Goal: Find specific page/section: Find specific page/section

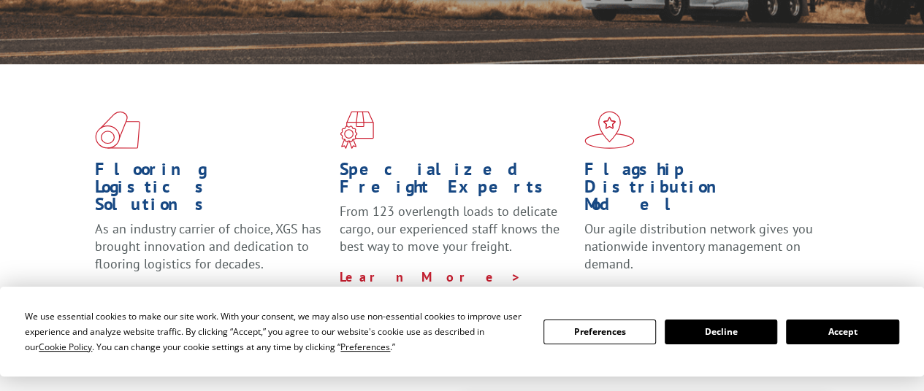
scroll to position [365, 0]
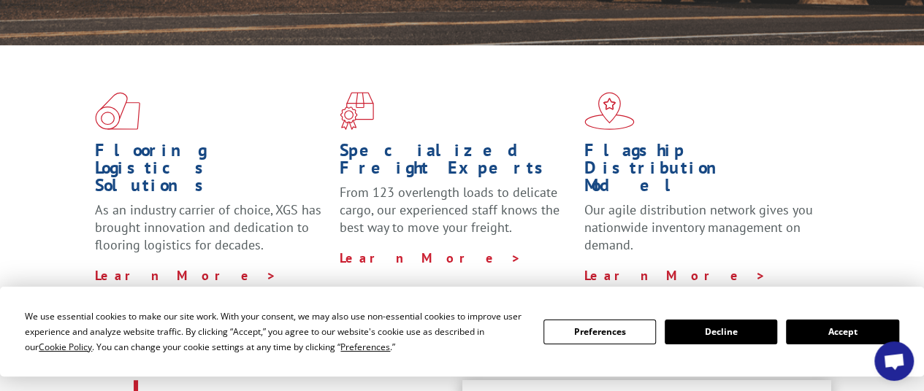
click at [814, 332] on button "Accept" at bounding box center [842, 332] width 112 height 25
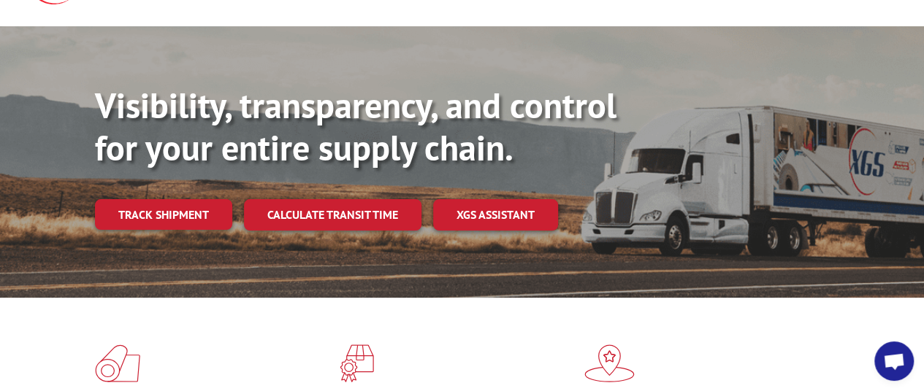
scroll to position [0, 0]
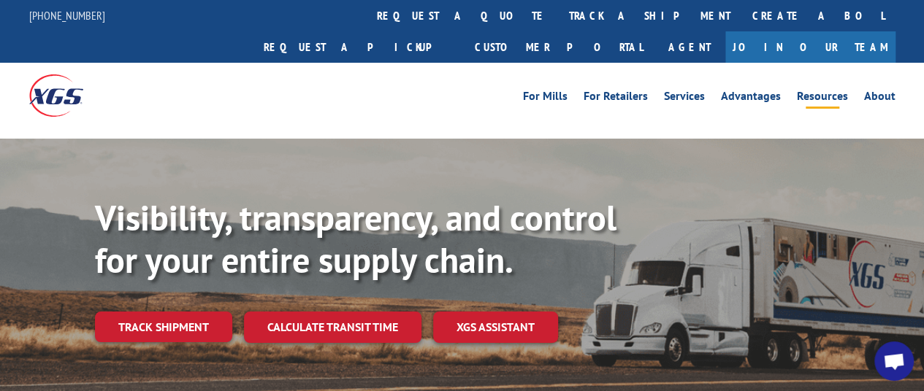
click at [814, 91] on link "Resources" at bounding box center [822, 99] width 51 height 16
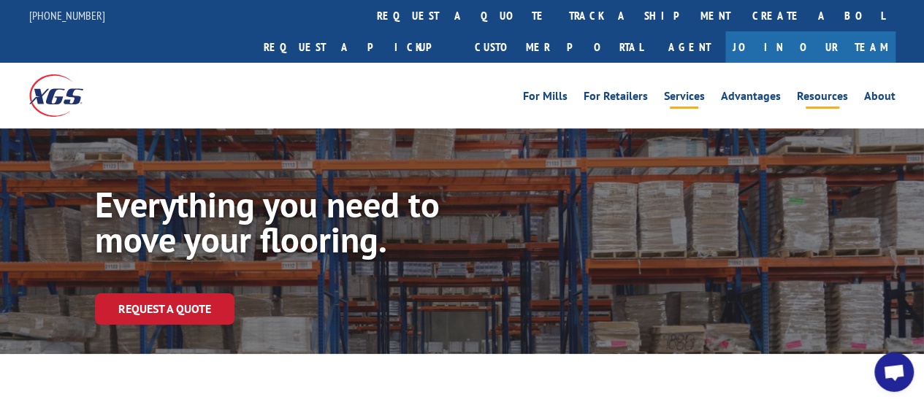
click at [698, 91] on link "Services" at bounding box center [684, 99] width 41 height 16
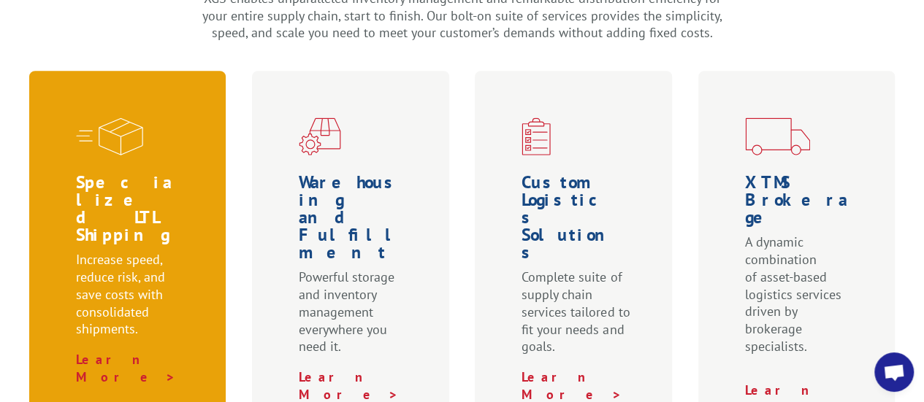
scroll to position [584, 0]
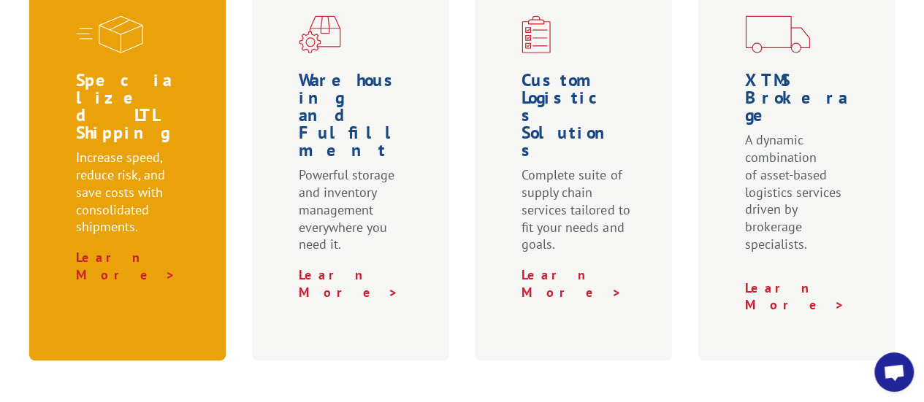
click at [169, 204] on div "Specialized LTL Shipping Increase speed, reduce risk, and save costs with conso…" at bounding box center [127, 165] width 197 height 392
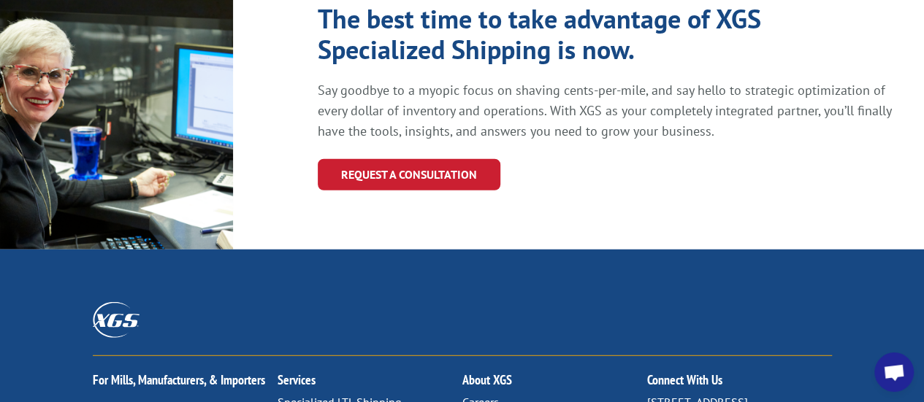
scroll to position [1826, 0]
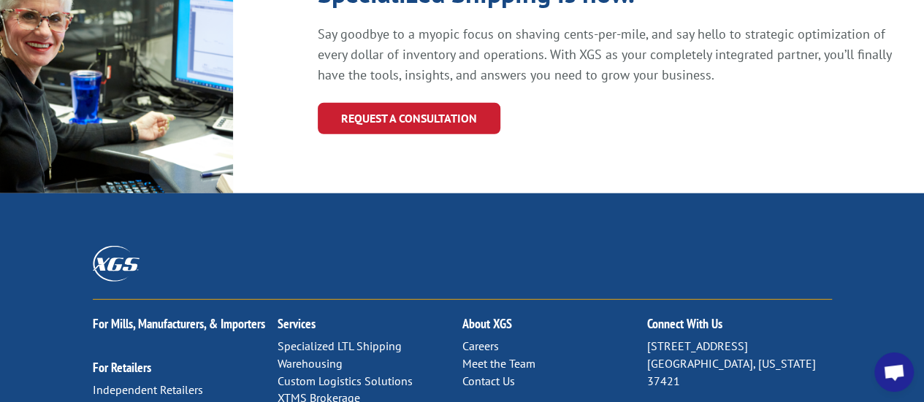
scroll to position [1878, 0]
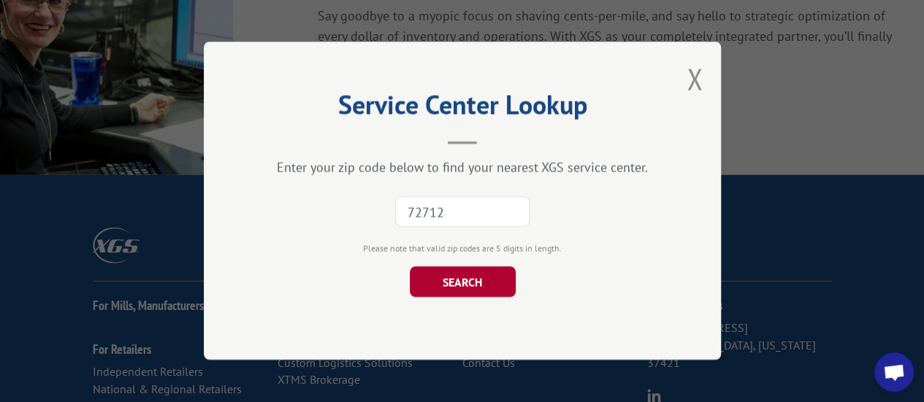
type input "72712"
click at [502, 283] on button "SEARCH" at bounding box center [462, 282] width 106 height 31
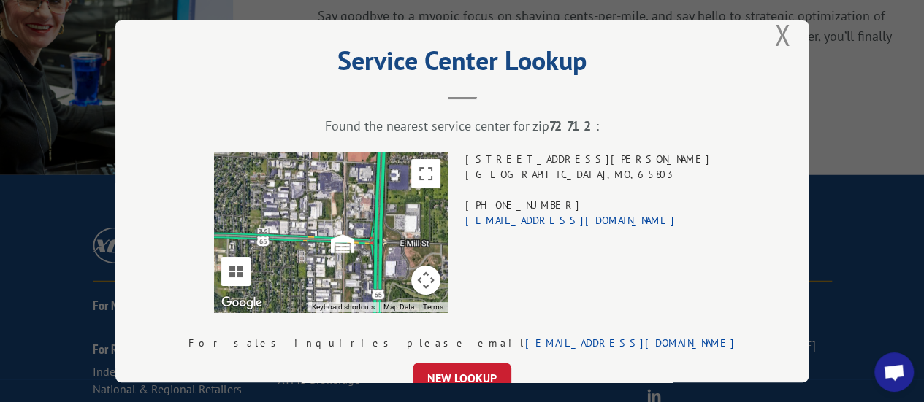
scroll to position [0, 0]
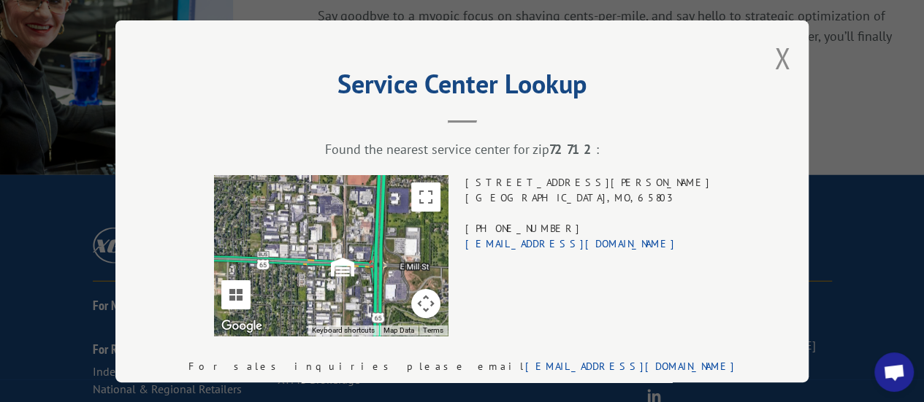
click at [803, 172] on div "Service Center Lookup Found the nearest service center for zip 72712 : To navig…" at bounding box center [462, 201] width 924 height 402
click at [692, 48] on div "Service Center Lookup Found the nearest service center for zip 72712 : To navig…" at bounding box center [461, 201] width 693 height 362
click at [774, 55] on button "Close modal" at bounding box center [782, 58] width 16 height 39
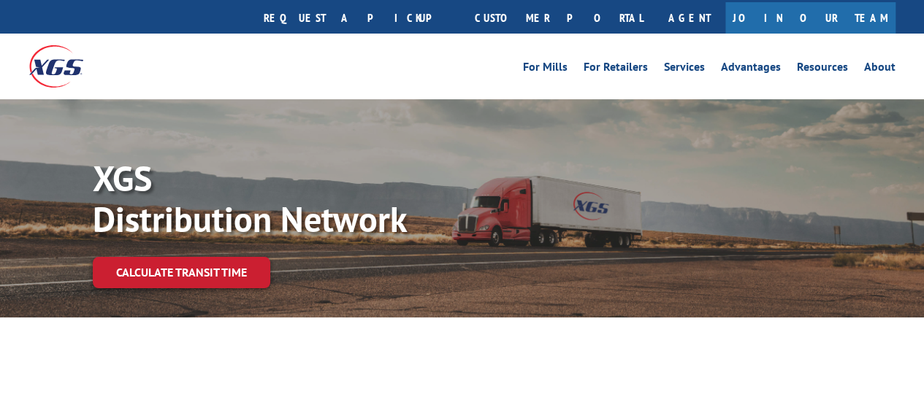
scroll to position [146, 0]
